Goal: Information Seeking & Learning: Find contact information

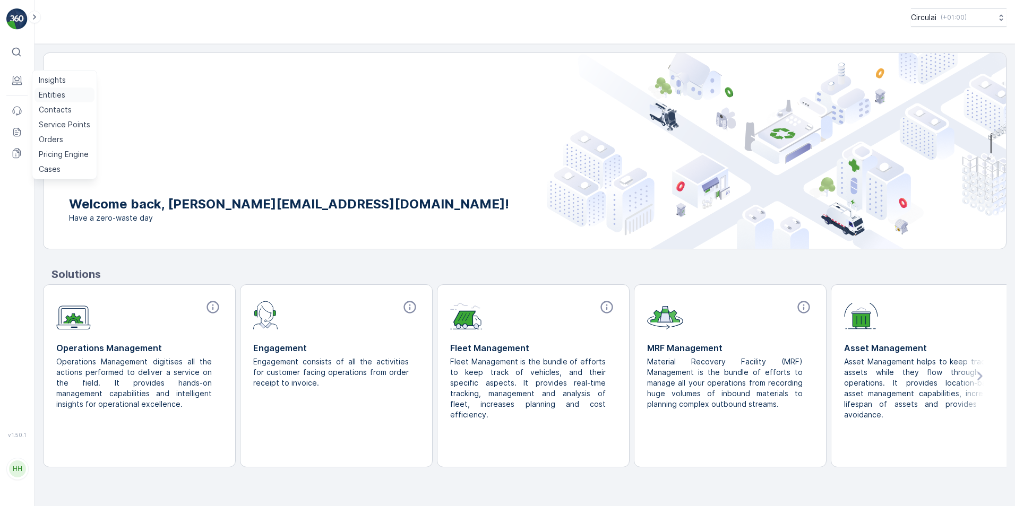
click at [76, 96] on link "Entities" at bounding box center [64, 95] width 60 height 15
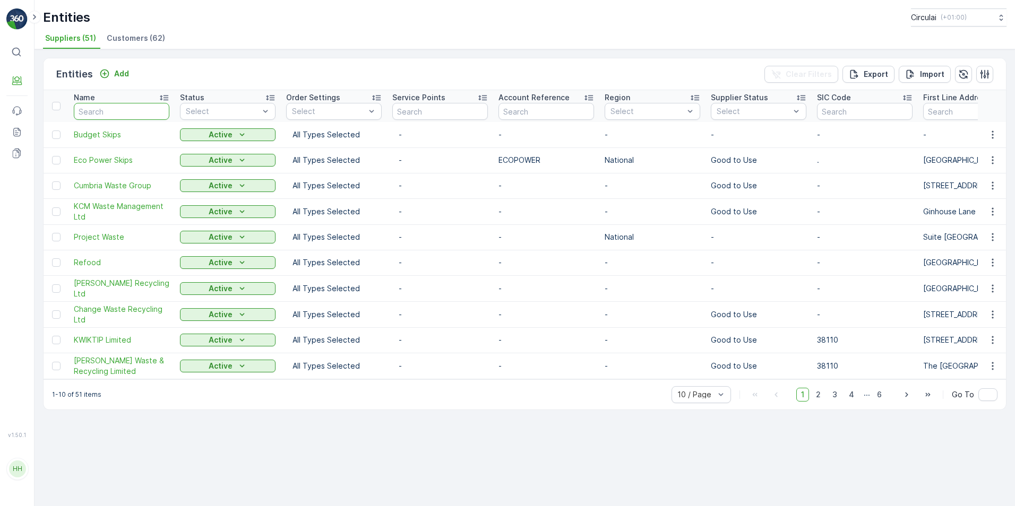
click at [98, 108] on input "text" at bounding box center [122, 111] width 96 height 17
type input "eco power"
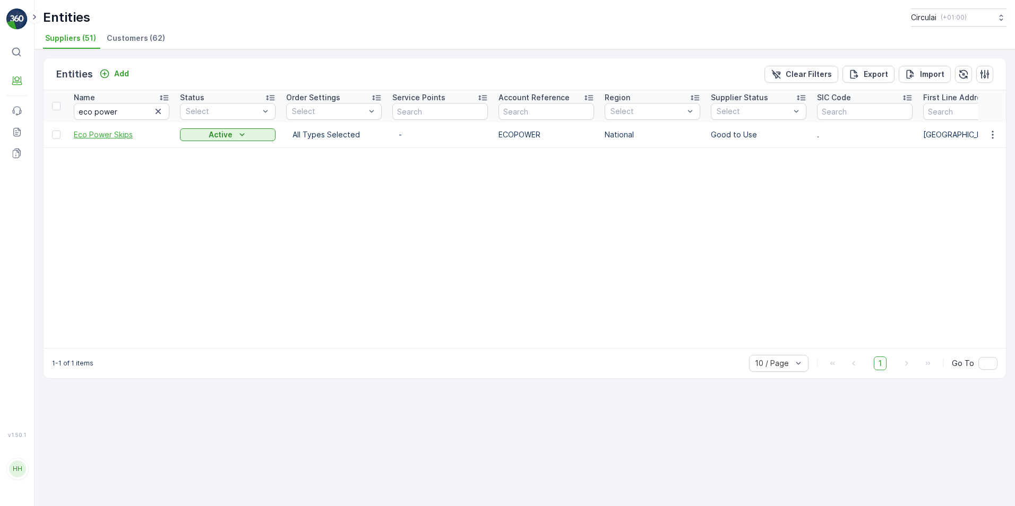
click at [107, 134] on span "Eco Power Skips" at bounding box center [122, 134] width 96 height 11
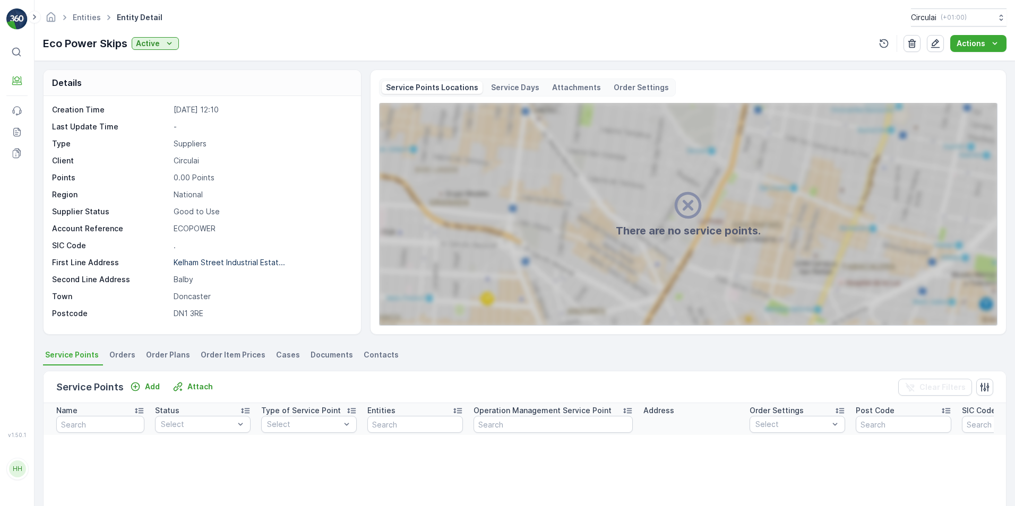
click at [365, 359] on span "Contacts" at bounding box center [380, 355] width 35 height 11
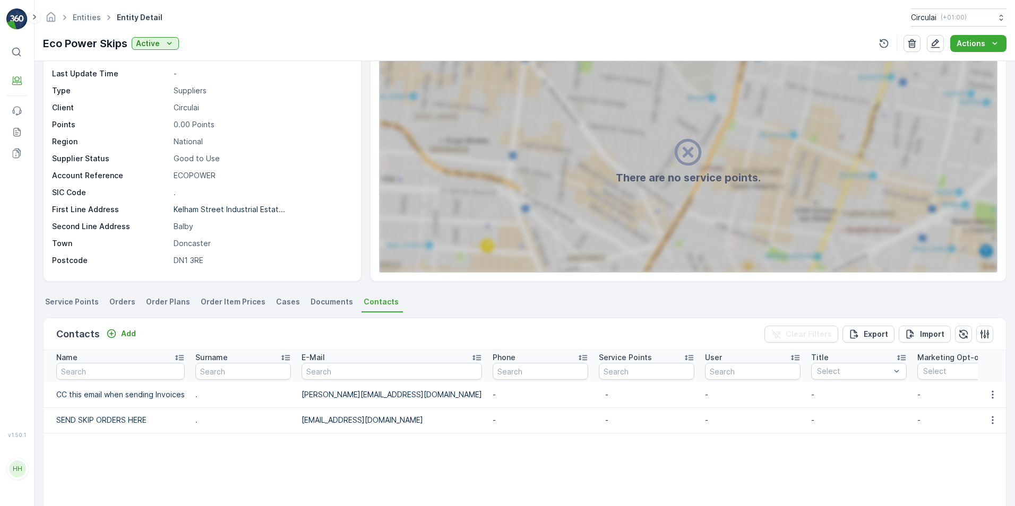
scroll to position [159, 0]
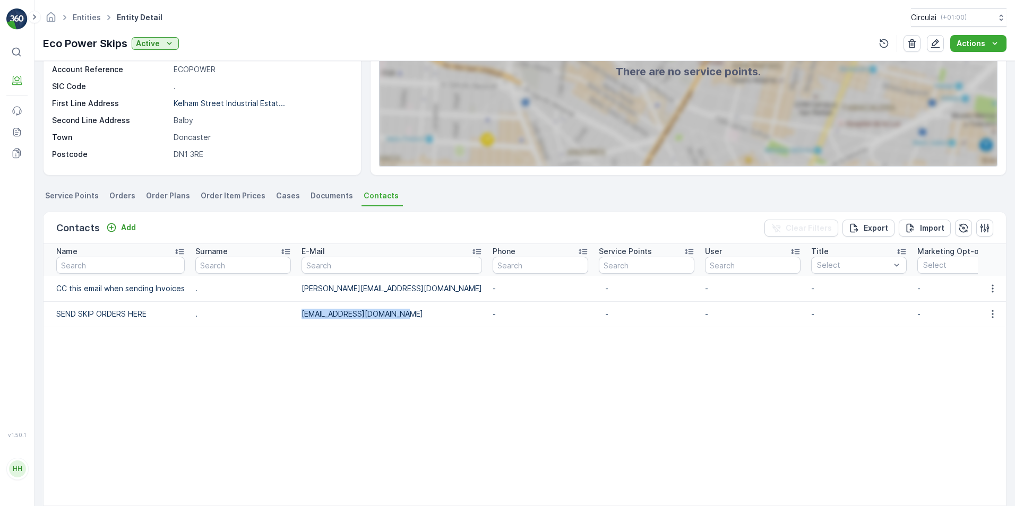
drag, startPoint x: 402, startPoint y: 313, endPoint x: 287, endPoint y: 313, distance: 115.2
click at [287, 313] on tr "SEND SKIP ORDERS HERE . [EMAIL_ADDRESS][DOMAIN_NAME] - - - - - - - - [DATE] 12:…" at bounding box center [868, 313] width 1648 height 25
copy tr "[EMAIL_ADDRESS][DOMAIN_NAME]"
click at [252, 121] on p "Balby" at bounding box center [262, 120] width 176 height 11
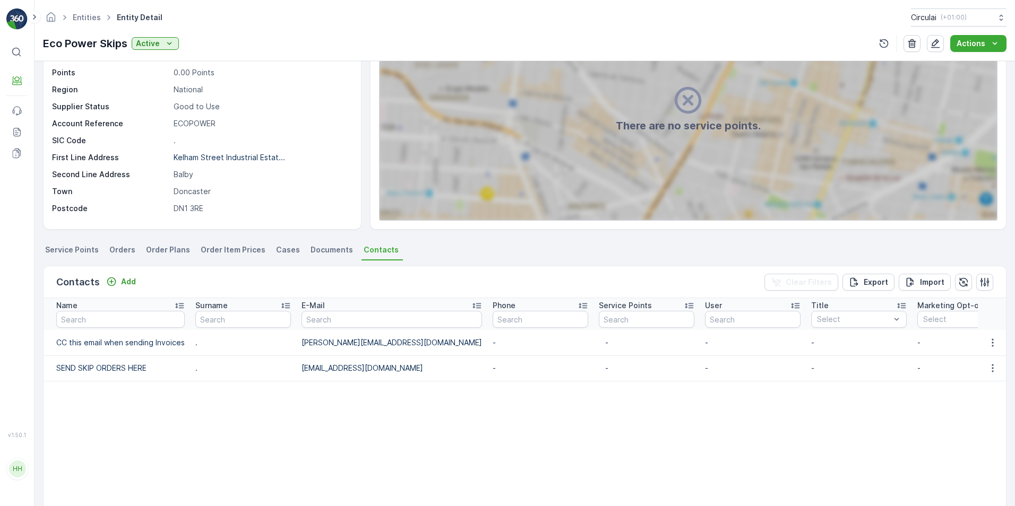
scroll to position [53, 0]
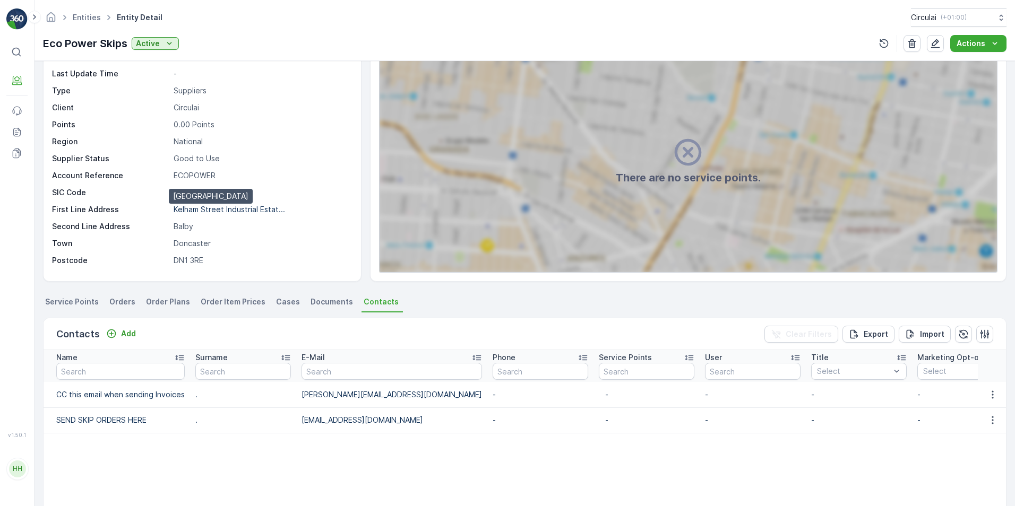
click at [212, 206] on p "Kelham Street Industrial Estat..." at bounding box center [229, 209] width 111 height 9
click at [284, 198] on div "Creation Time [DATE] 12:10 Last Update Time - Type Suppliers Client Circulai Po…" at bounding box center [201, 158] width 298 height 214
click at [254, 206] on p "Kelham Street Industrial Estat..." at bounding box center [229, 209] width 111 height 9
click at [198, 245] on p "Doncaster" at bounding box center [262, 243] width 176 height 11
drag, startPoint x: 210, startPoint y: 244, endPoint x: 169, endPoint y: 244, distance: 41.4
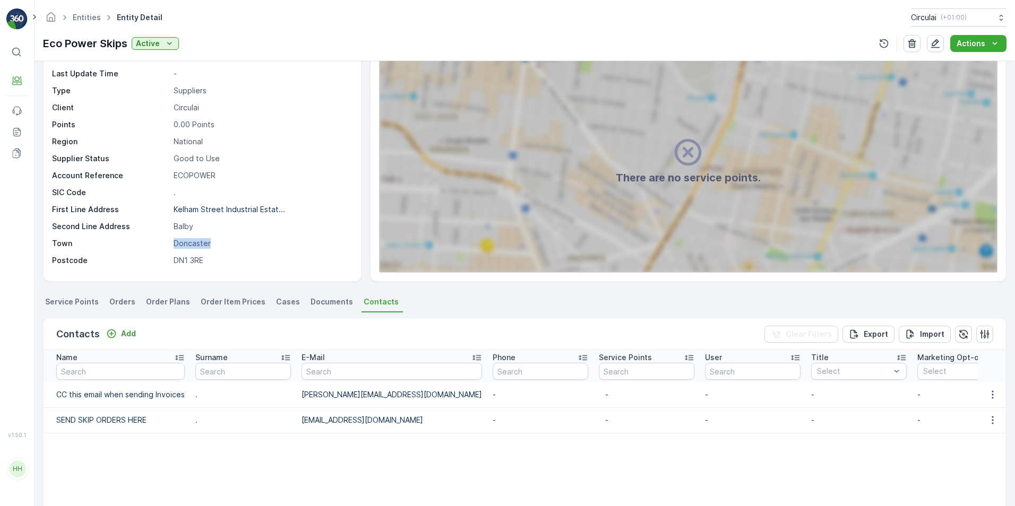
click at [169, 244] on div "Town [GEOGRAPHIC_DATA]" at bounding box center [201, 243] width 298 height 11
copy div "Doncaster"
drag, startPoint x: 213, startPoint y: 248, endPoint x: 212, endPoint y: 257, distance: 9.2
click at [213, 248] on p "Doncaster" at bounding box center [262, 243] width 176 height 11
drag, startPoint x: 211, startPoint y: 263, endPoint x: 168, endPoint y: 259, distance: 43.2
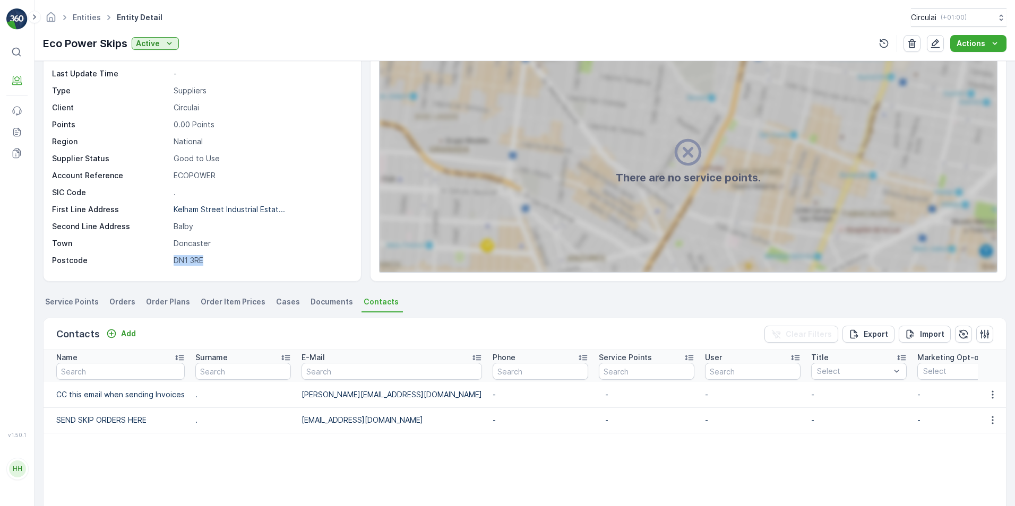
click at [168, 259] on div "Postcode DN1 3RE" at bounding box center [201, 260] width 298 height 11
copy div "DN1 3RE"
